Goal: Transaction & Acquisition: Download file/media

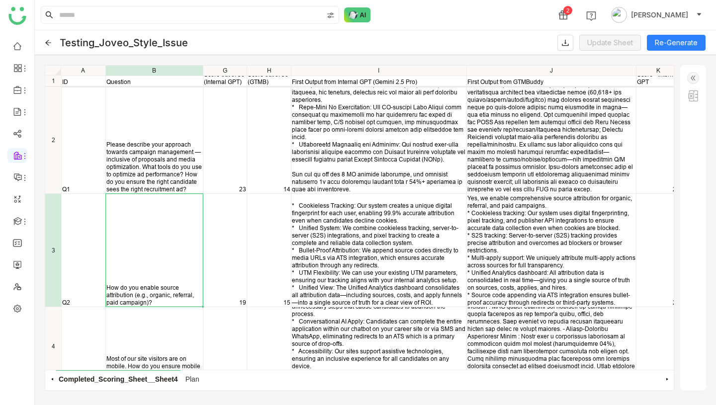
click at [45, 41] on icon at bounding box center [48, 42] width 7 height 7
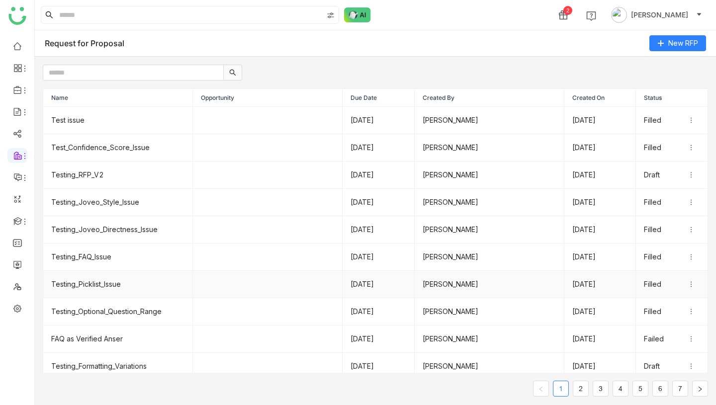
scroll to position [7, 0]
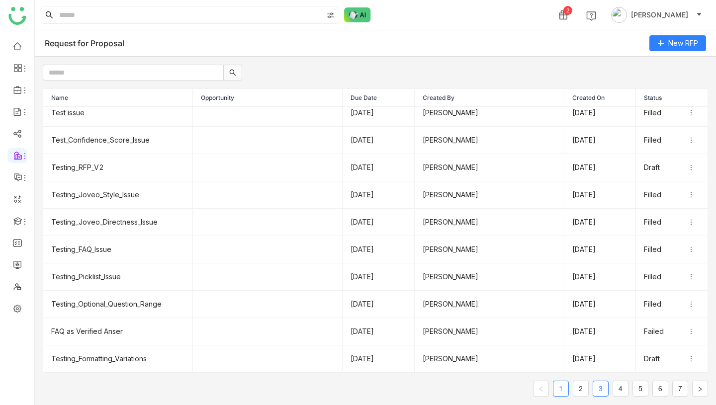
click at [602, 388] on link "3" at bounding box center [600, 388] width 15 height 15
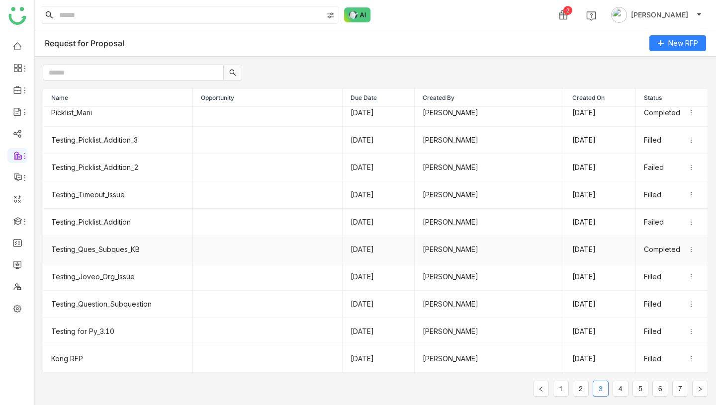
click at [100, 250] on td "Testing_Ques_Subques_KB" at bounding box center [118, 249] width 150 height 27
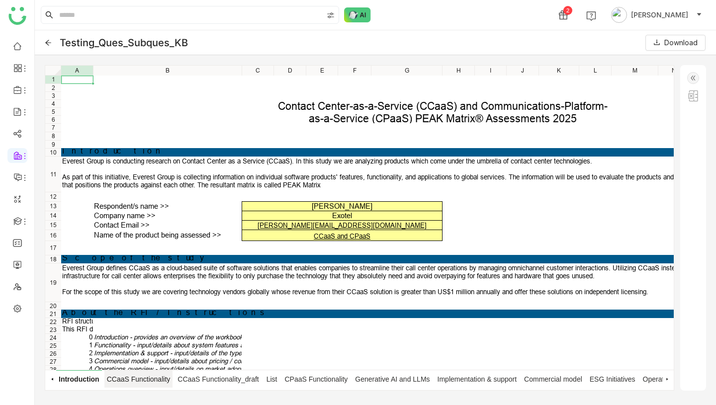
click at [149, 379] on span "CCaaS Functionality" at bounding box center [138, 378] width 69 height 17
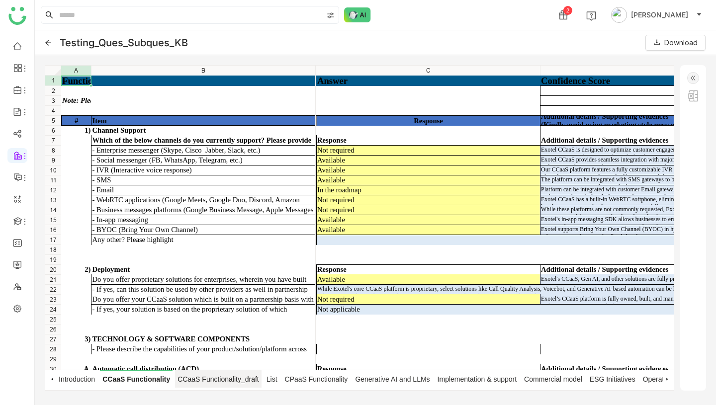
click at [193, 380] on span "CCaaS Functionality_draft" at bounding box center [218, 378] width 86 height 17
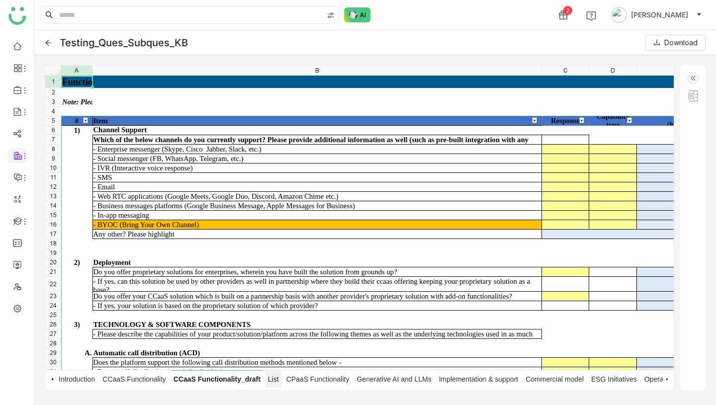
click at [279, 376] on span "List" at bounding box center [274, 378] width 16 height 17
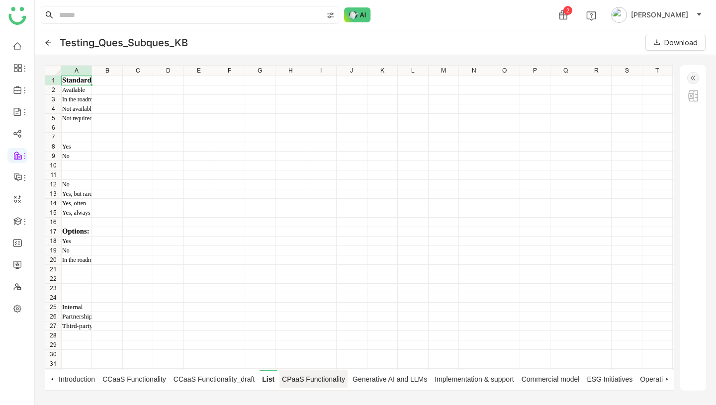
click at [317, 379] on span "CPaaS Functionality" at bounding box center [313, 378] width 68 height 17
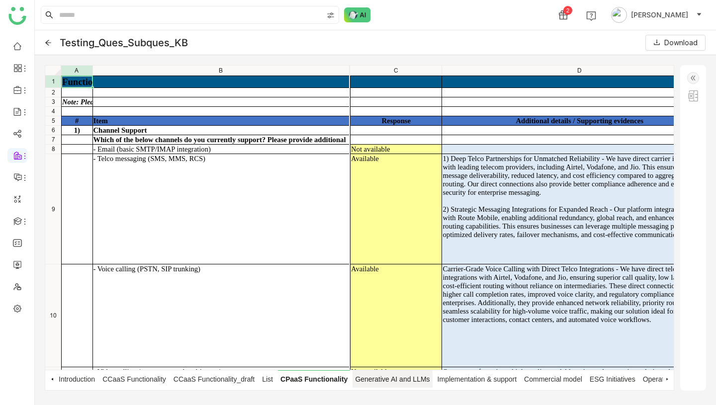
click at [381, 379] on span "Generative AI and LLMs" at bounding box center [393, 378] width 80 height 17
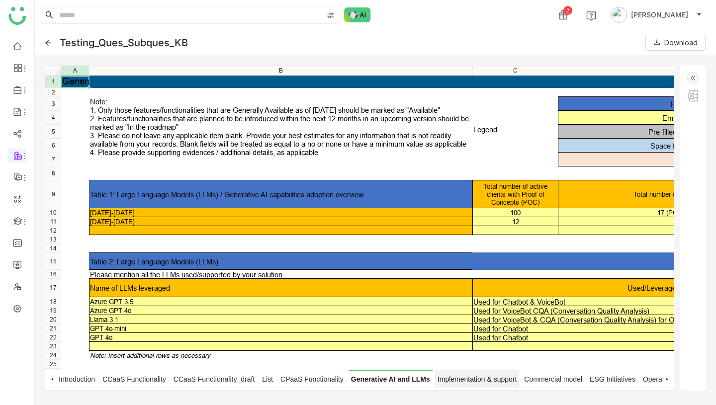
click at [470, 377] on span "Implementation & support" at bounding box center [477, 378] width 85 height 17
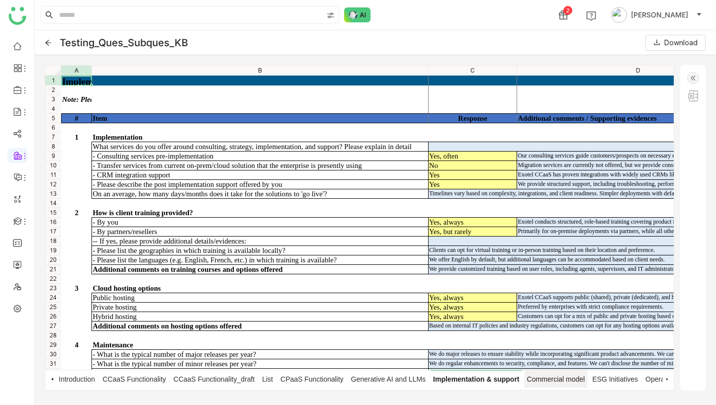
click at [557, 375] on span "Commercial model" at bounding box center [556, 378] width 63 height 17
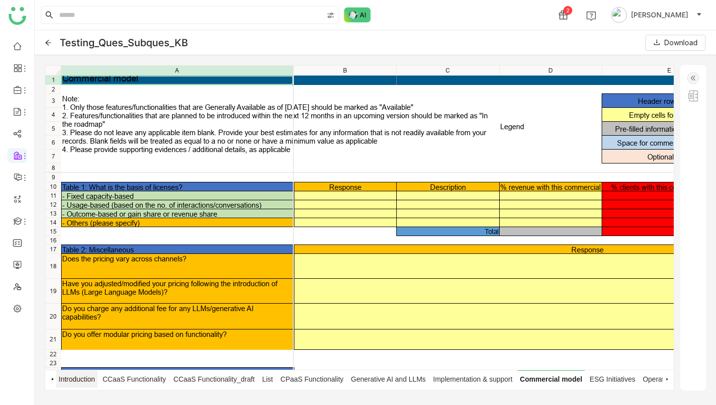
click at [75, 382] on span "Introduction" at bounding box center [76, 378] width 41 height 17
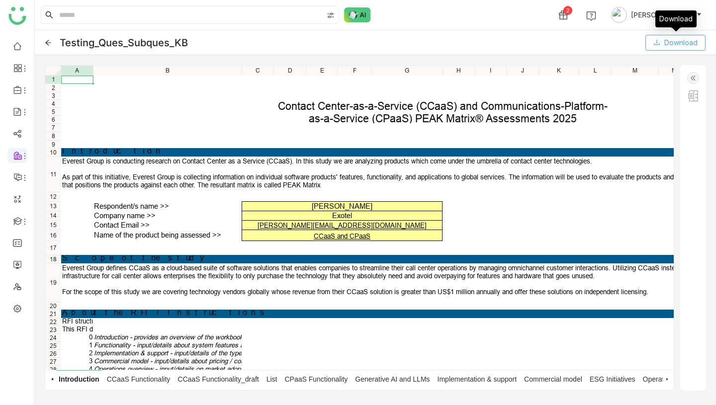
click at [680, 39] on span "Download" at bounding box center [680, 42] width 33 height 11
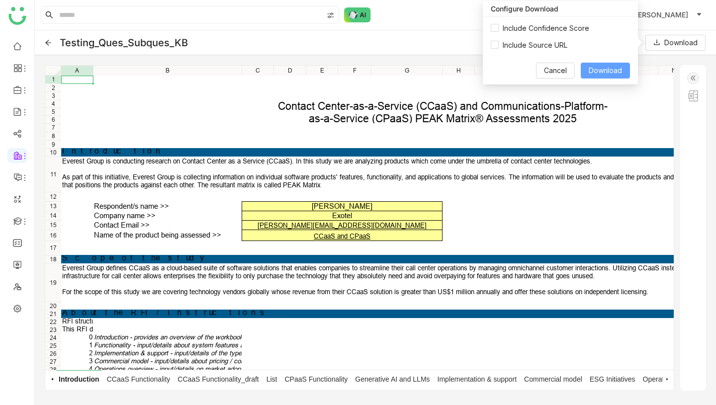
click at [606, 70] on span "Download" at bounding box center [605, 70] width 33 height 11
